Goal: Navigation & Orientation: Find specific page/section

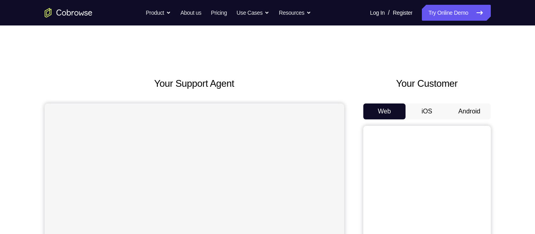
click at [424, 107] on button "iOS" at bounding box center [427, 112] width 43 height 16
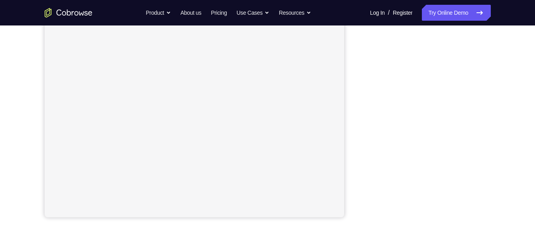
scroll to position [152, 0]
click at [181, 14] on link "About us" at bounding box center [191, 13] width 21 height 16
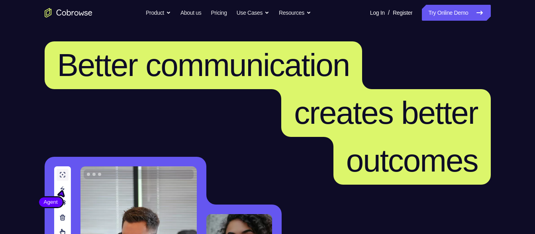
click at [458, 12] on link "Try Online Demo" at bounding box center [456, 13] width 69 height 16
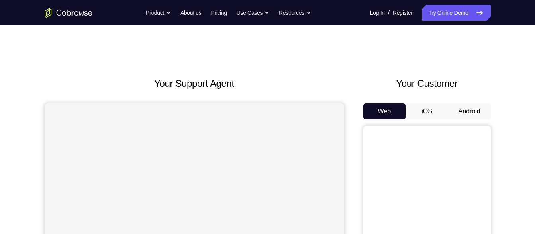
click at [428, 118] on button "iOS" at bounding box center [427, 112] width 43 height 16
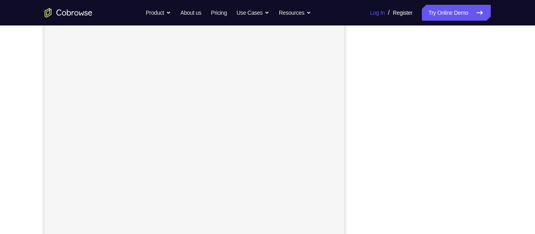
scroll to position [116, 0]
